Goal: Information Seeking & Learning: Learn about a topic

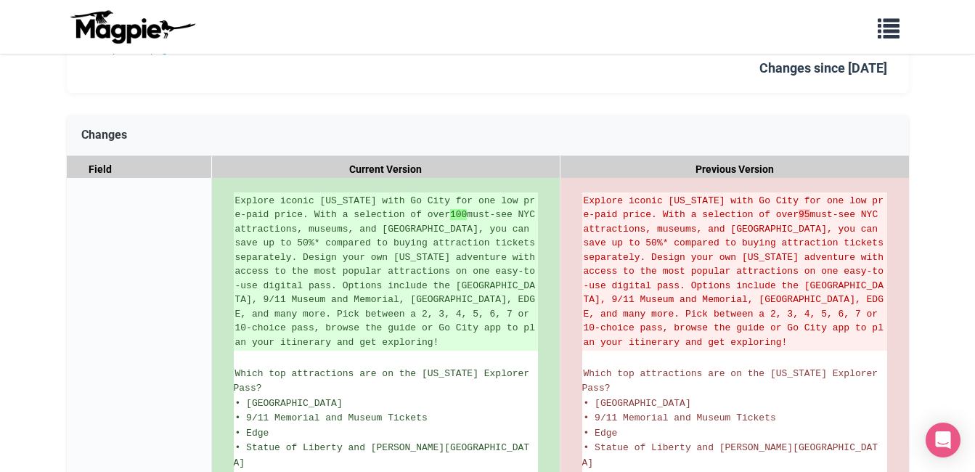
scroll to position [176, 0]
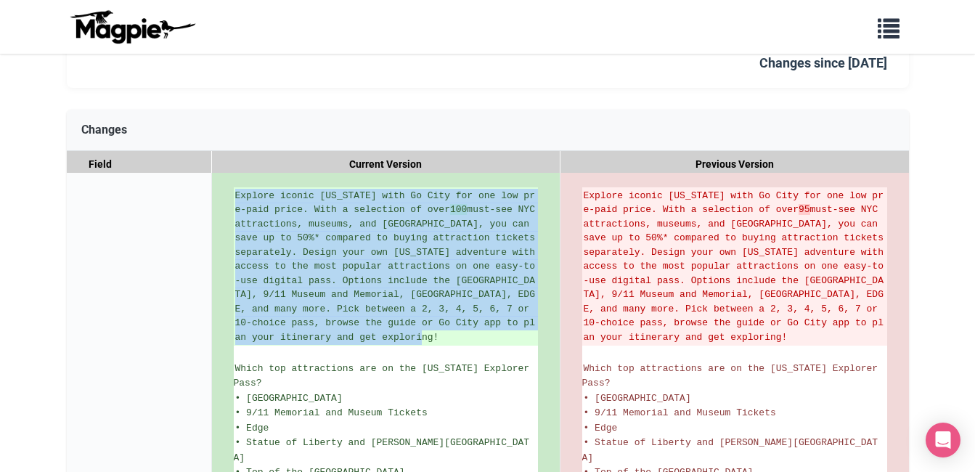
drag, startPoint x: 416, startPoint y: 337, endPoint x: 202, endPoint y: 208, distance: 249.6
click at [0, 0] on div "Short Description Explore iconic New York with Go City for one low pre-paid pri…" at bounding box center [0, 0] width 0 height 0
drag, startPoint x: 202, startPoint y: 208, endPoint x: 279, endPoint y: 210, distance: 77.7
copy div "Explore iconic New York with Go City for one low pre-paid price. With a selecti…"
click at [435, 319] on ins "Explore iconic New York with Go City for one low pre-paid price. With a selecti…" at bounding box center [385, 267] width 301 height 156
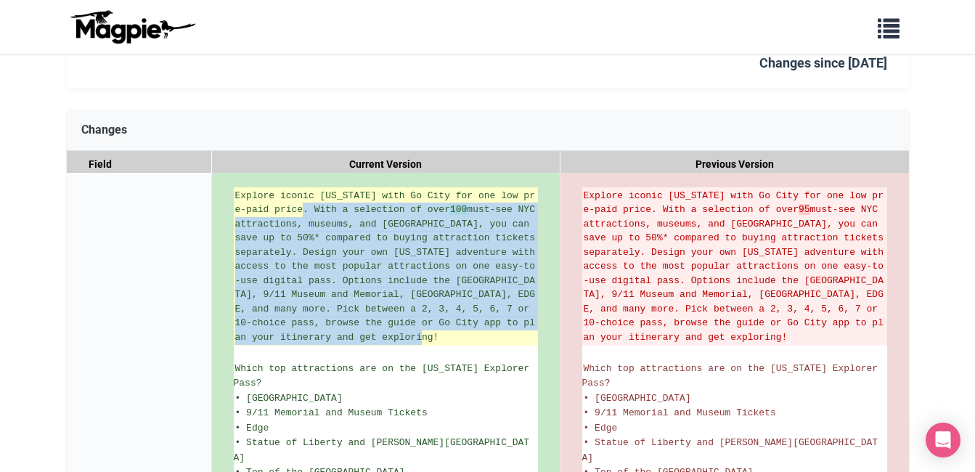
drag, startPoint x: 303, startPoint y: 206, endPoint x: 486, endPoint y: 332, distance: 222.4
click at [486, 332] on ins "Explore iconic New York with Go City for one low pre-paid price. With a selecti…" at bounding box center [385, 267] width 301 height 156
drag, startPoint x: 486, startPoint y: 332, endPoint x: 412, endPoint y: 251, distance: 109.4
copy ins "With a selection of over 100 must-see NYC attractions, museums, and tours, you …"
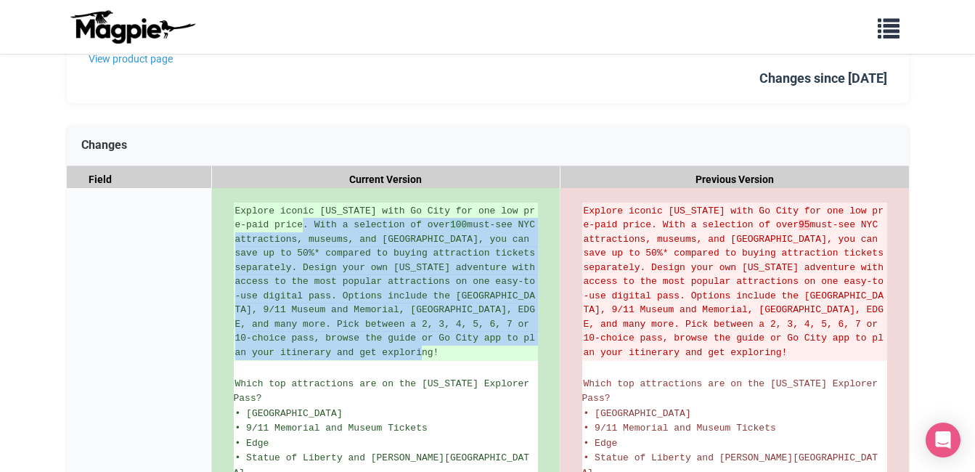
scroll to position [0, 0]
